Goal: Task Accomplishment & Management: Manage account settings

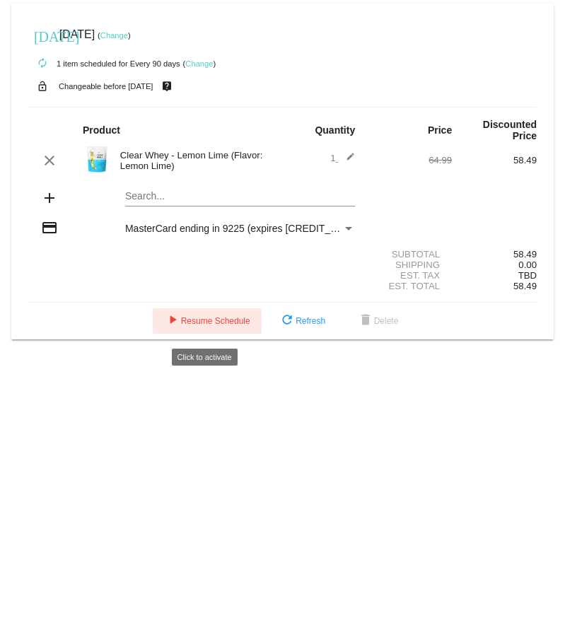
click at [207, 326] on span "play_arrow Resume Schedule" at bounding box center [207, 321] width 86 height 10
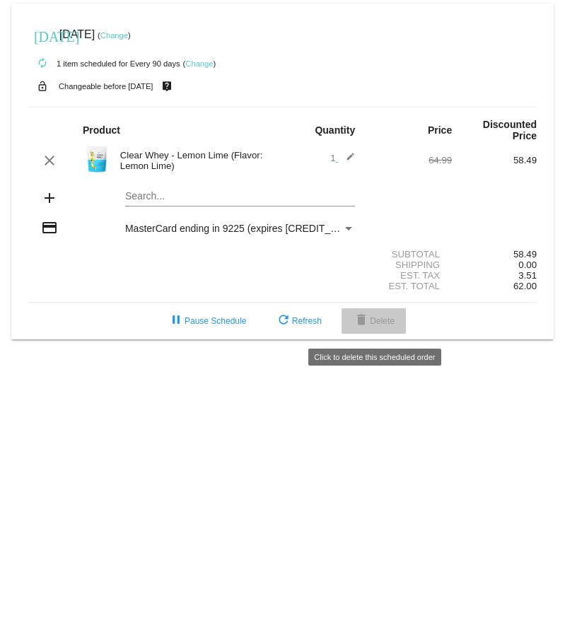
click at [369, 329] on mat-icon "delete" at bounding box center [361, 321] width 17 height 17
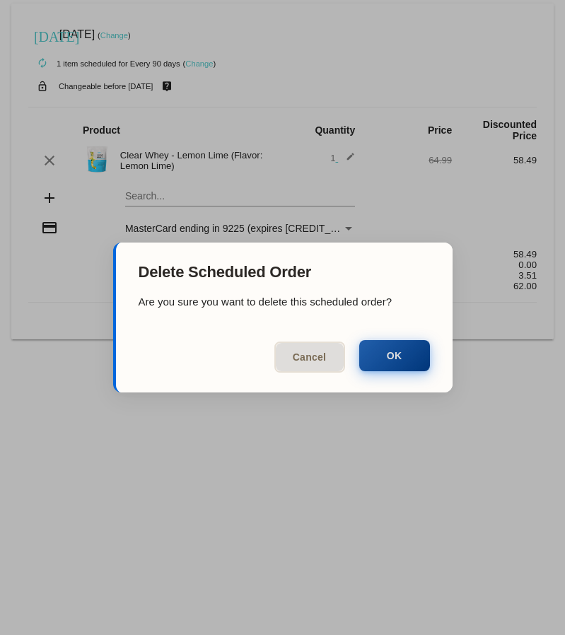
click at [408, 362] on button "OK" at bounding box center [394, 355] width 71 height 31
